Goal: Navigation & Orientation: Find specific page/section

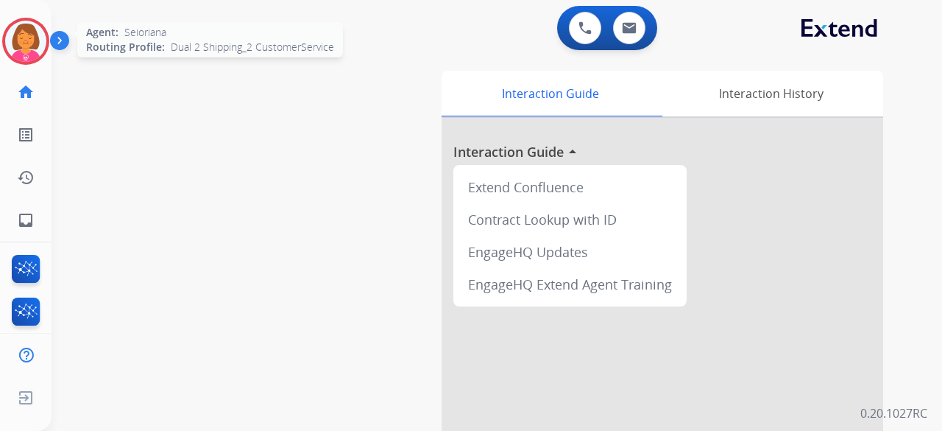
click at [4, 29] on div "Agent: Seioriana Routing Profile: Dual 2 Shipping_2 CustomerService" at bounding box center [25, 41] width 47 height 47
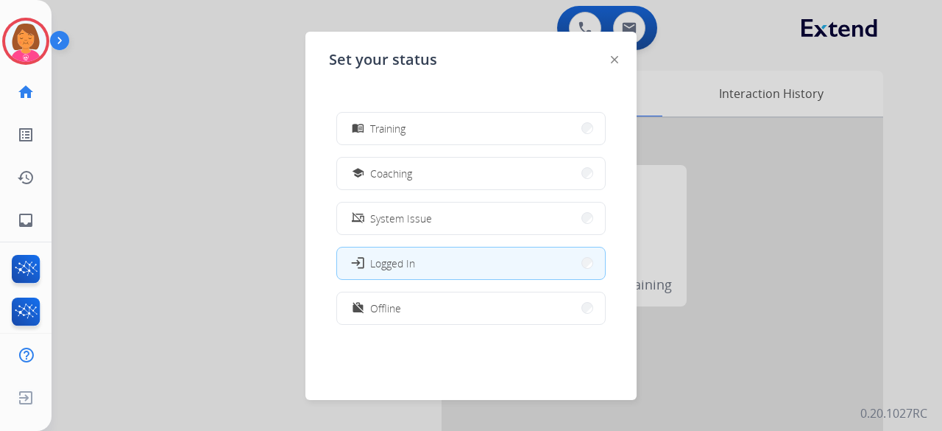
scroll to position [233, 0]
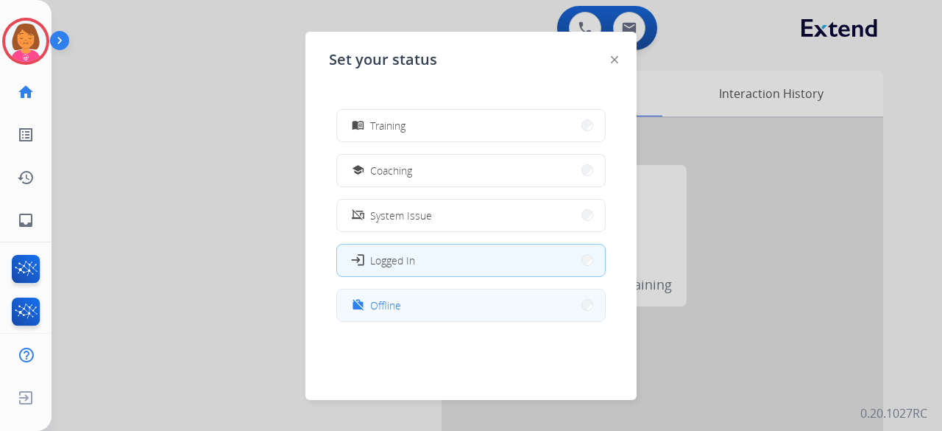
click at [403, 298] on button "work_off Offline" at bounding box center [471, 305] width 268 height 32
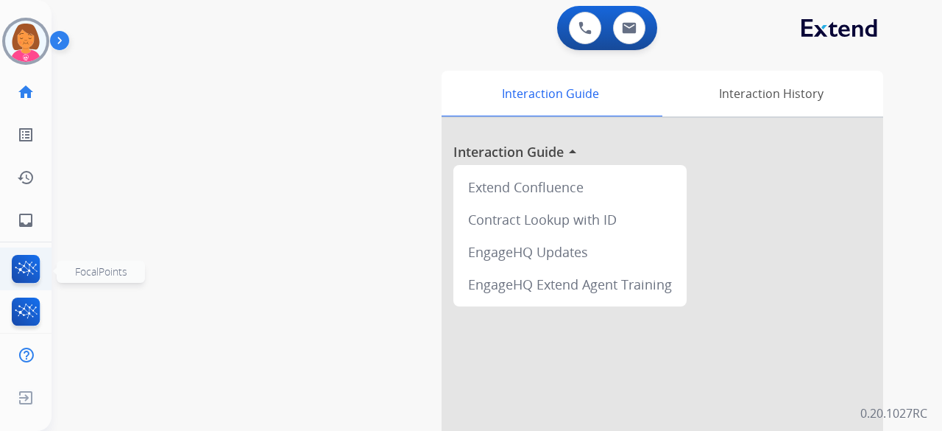
click at [25, 266] on img at bounding box center [26, 272] width 35 height 34
click at [21, 307] on img at bounding box center [26, 314] width 35 height 34
click at [319, 239] on div "swap_horiz Break voice bridge close_fullscreen Connect 3-Way Call merge_type Se…" at bounding box center [479, 360] width 855 height 614
click at [31, 300] on img at bounding box center [26, 314] width 35 height 34
click at [283, 126] on div "swap_horiz Break voice bridge close_fullscreen Connect 3-Way Call merge_type Se…" at bounding box center [479, 360] width 855 height 614
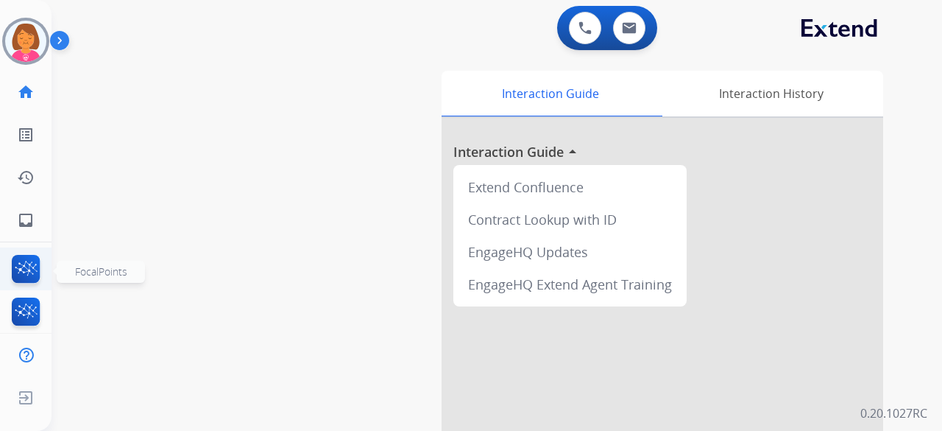
click at [40, 261] on img at bounding box center [26, 272] width 35 height 34
click at [32, 313] on img at bounding box center [26, 314] width 35 height 34
click at [154, 199] on div "swap_horiz Break voice bridge close_fullscreen Connect 3-Way Call merge_type Se…" at bounding box center [479, 360] width 855 height 614
click at [332, 58] on div "swap_horiz Break voice bridge close_fullscreen Connect 3-Way Call merge_type Se…" at bounding box center [479, 360] width 855 height 614
click at [264, 116] on div "swap_horiz Break voice bridge close_fullscreen Connect 3-Way Call merge_type Se…" at bounding box center [479, 360] width 855 height 614
